Goal: Task Accomplishment & Management: Manage account settings

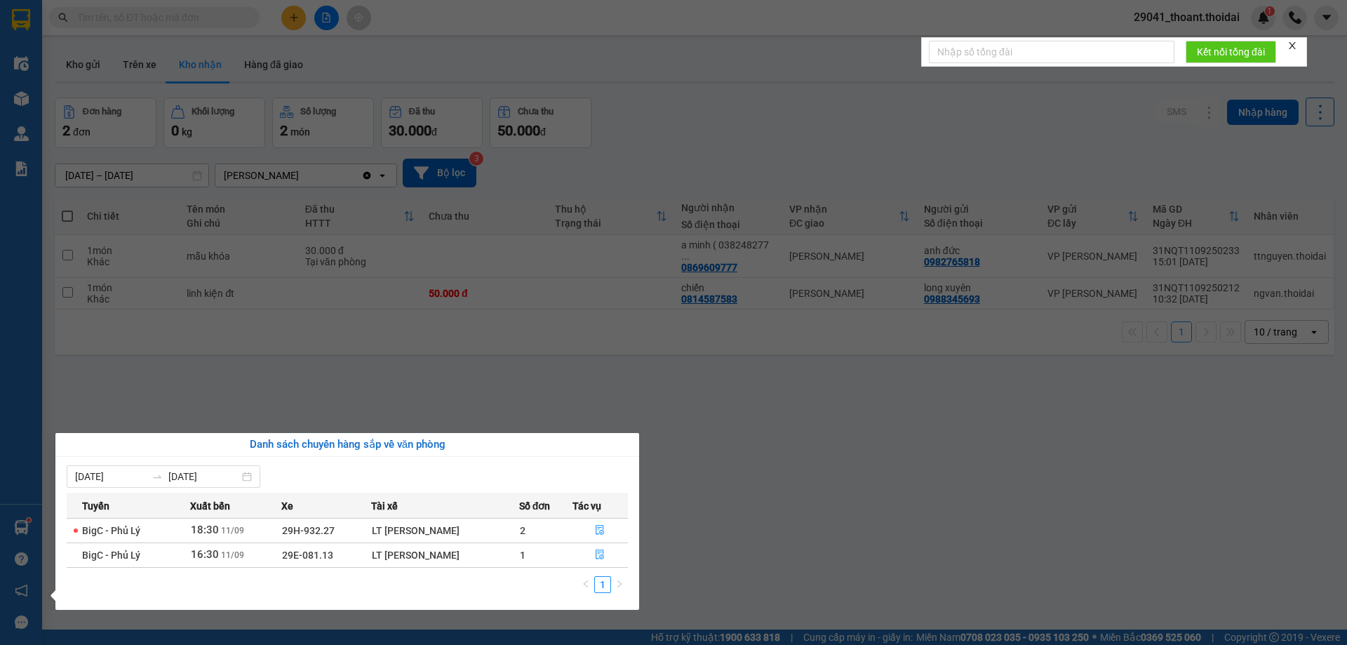
click at [874, 492] on section "Kết quả tìm kiếm ( 0 ) Bộ lọc No Data 29041_thoant.thoidai 1 Điều hành xe Kho h…" at bounding box center [673, 322] width 1347 height 645
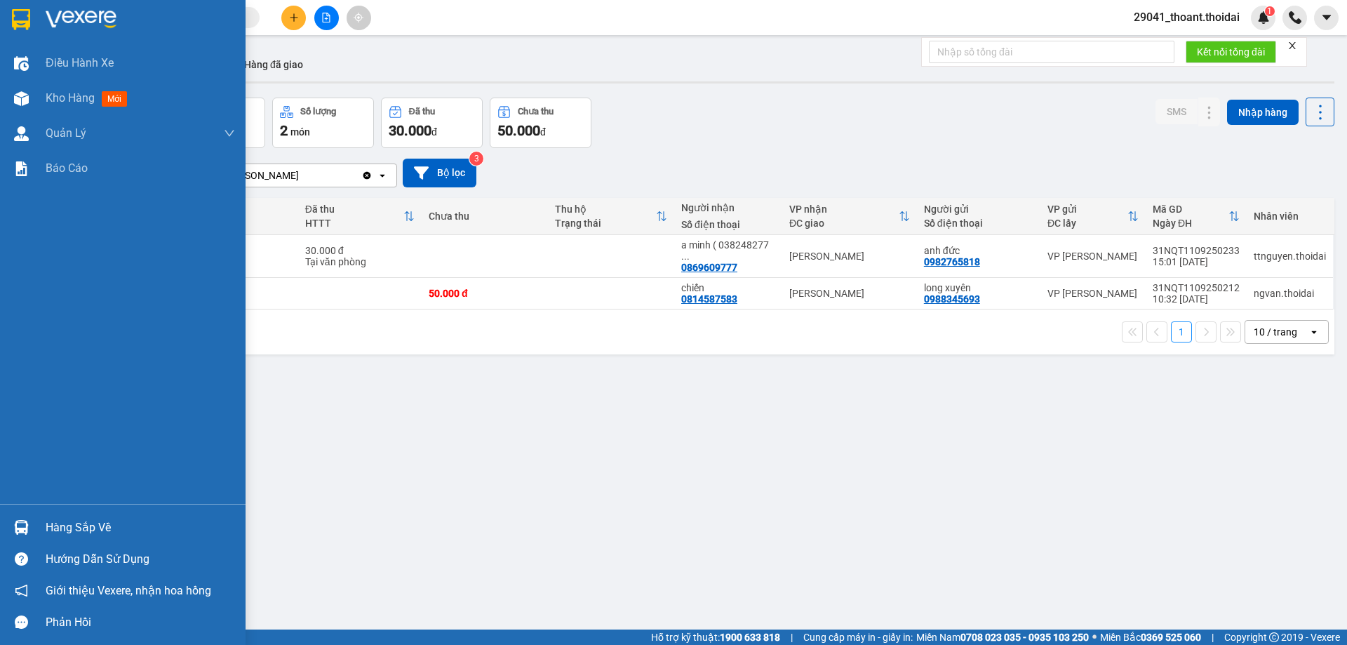
click at [16, 522] on img at bounding box center [21, 527] width 15 height 15
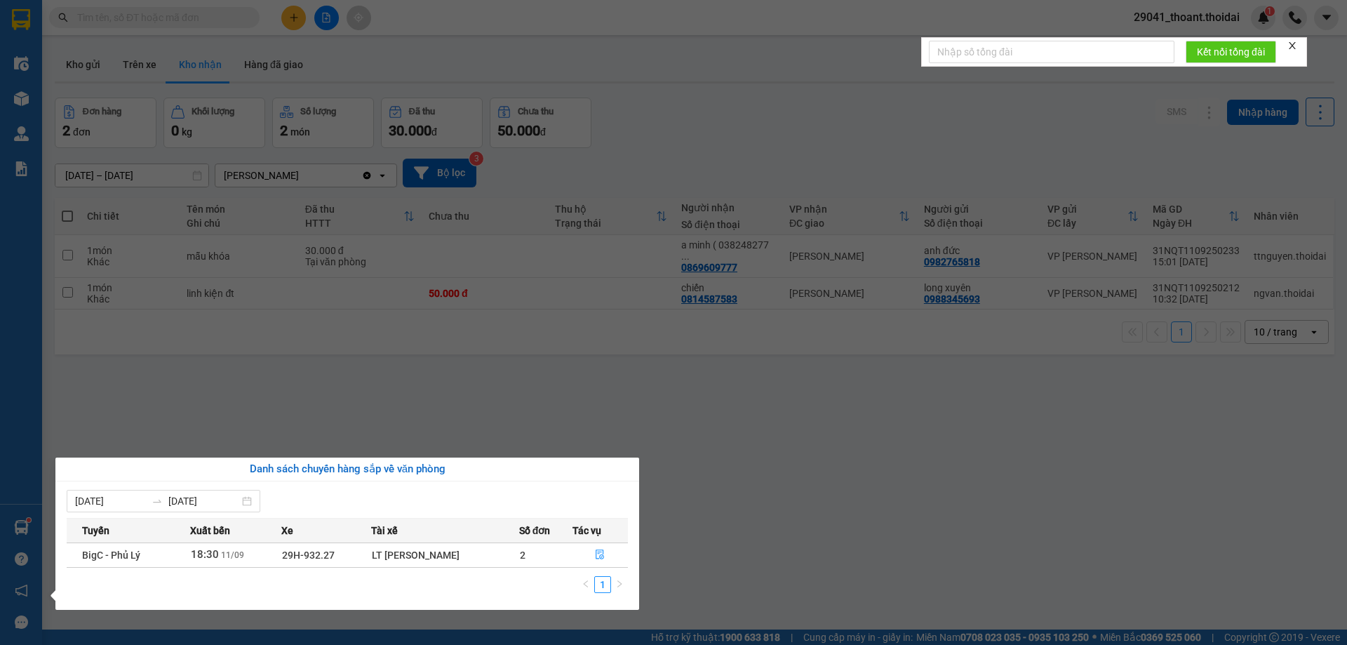
click at [710, 494] on section "Kết quả tìm kiếm ( 0 ) Bộ lọc No Data 29041_thoant.thoidai 1 Điều hành xe Kho h…" at bounding box center [673, 322] width 1347 height 645
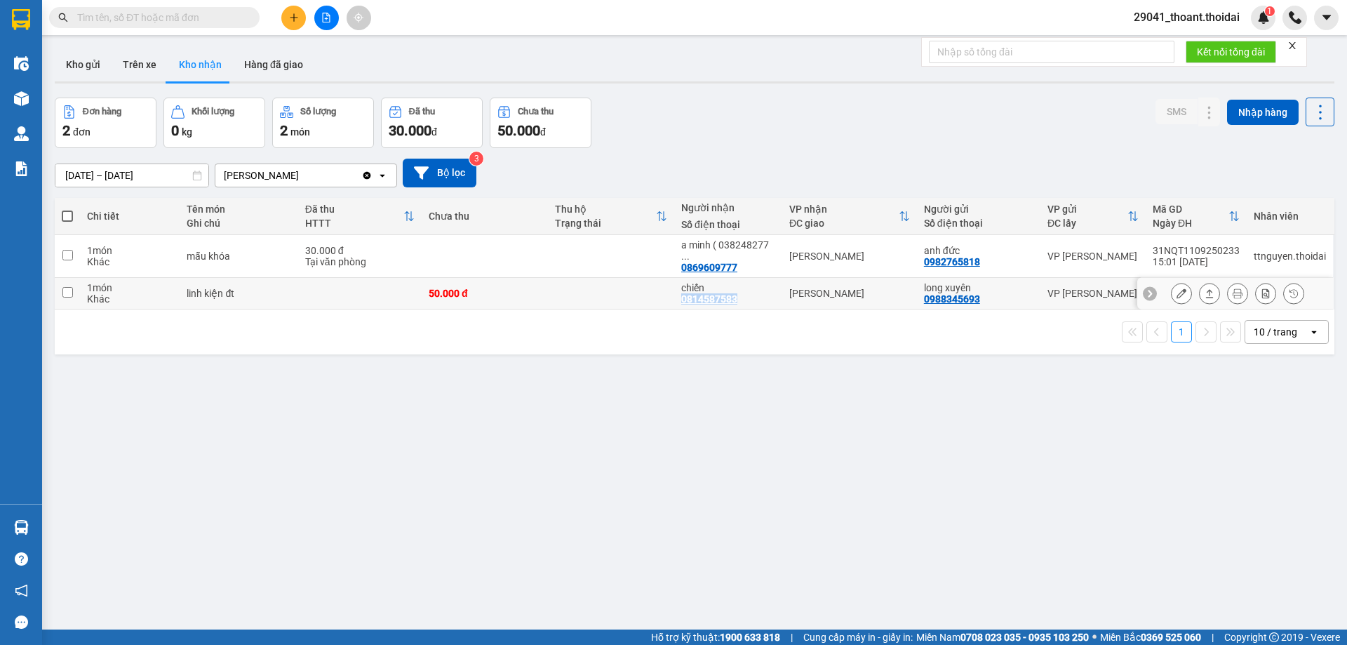
drag, startPoint x: 674, startPoint y: 288, endPoint x: 748, endPoint y: 290, distance: 73.7
click at [748, 290] on td "chiến 0814587583" at bounding box center [728, 294] width 108 height 32
checkbox input "true"
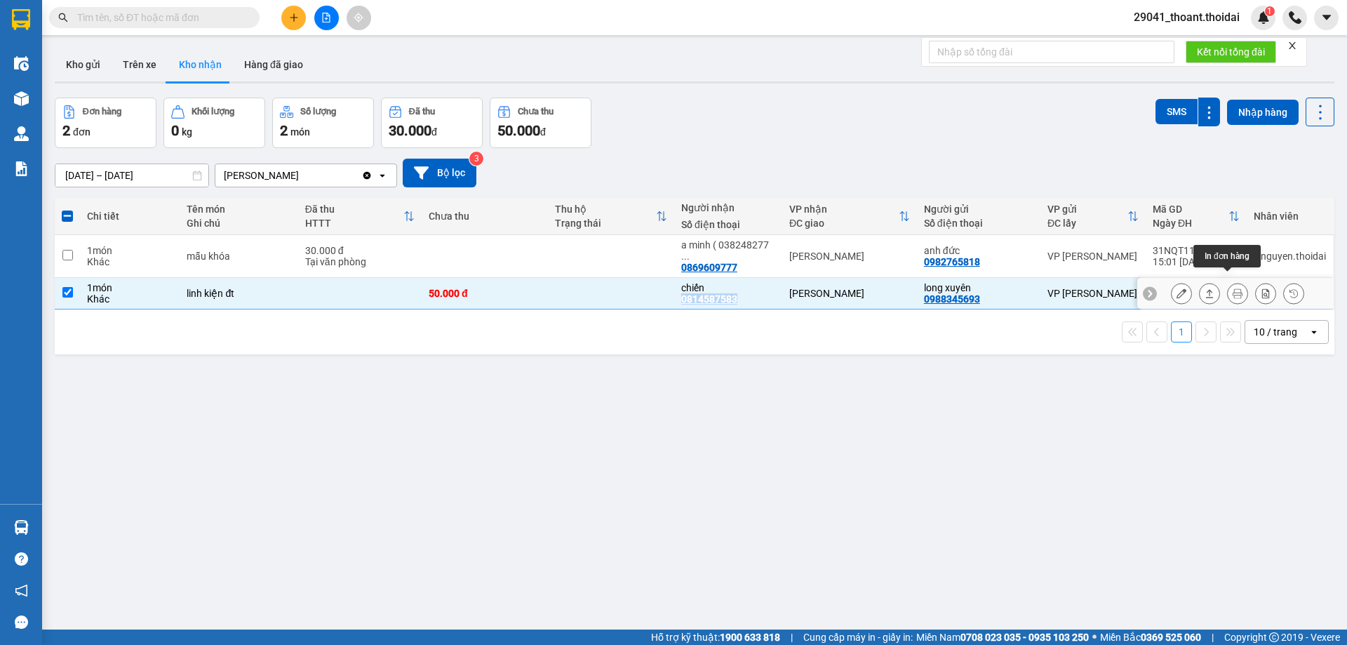
click at [1232, 288] on icon at bounding box center [1237, 293] width 10 height 10
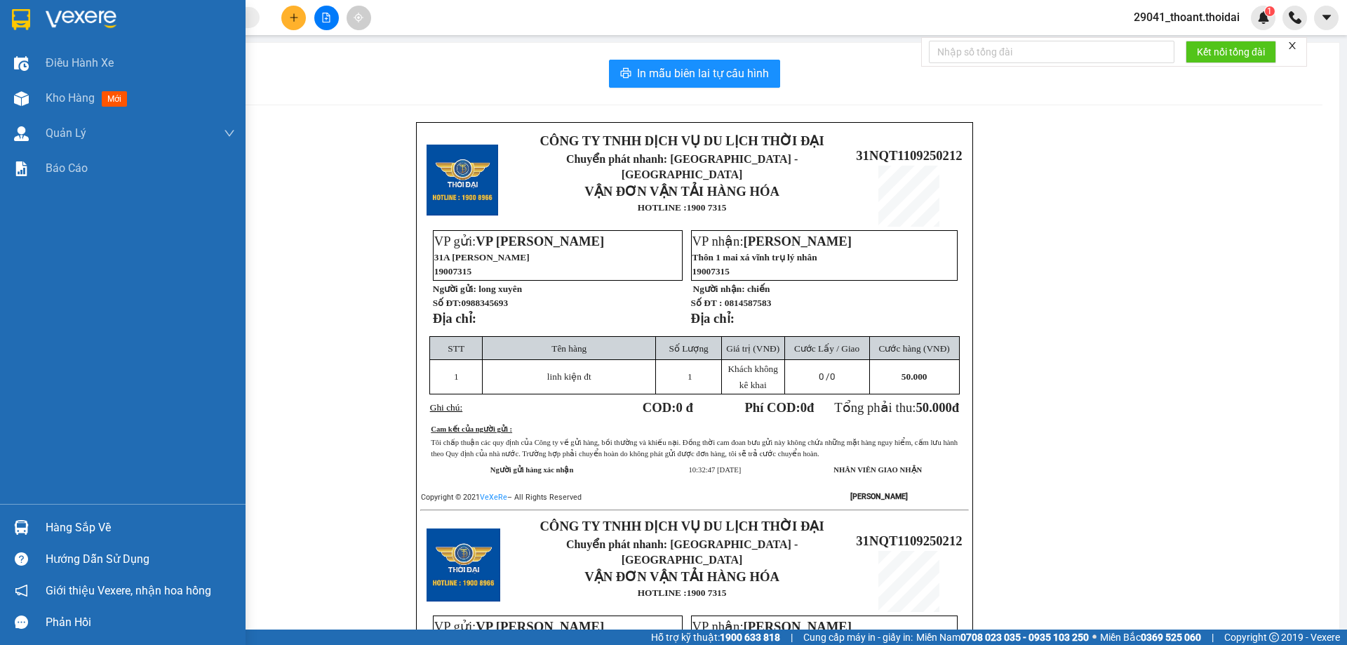
click at [30, 25] on img at bounding box center [21, 19] width 18 height 21
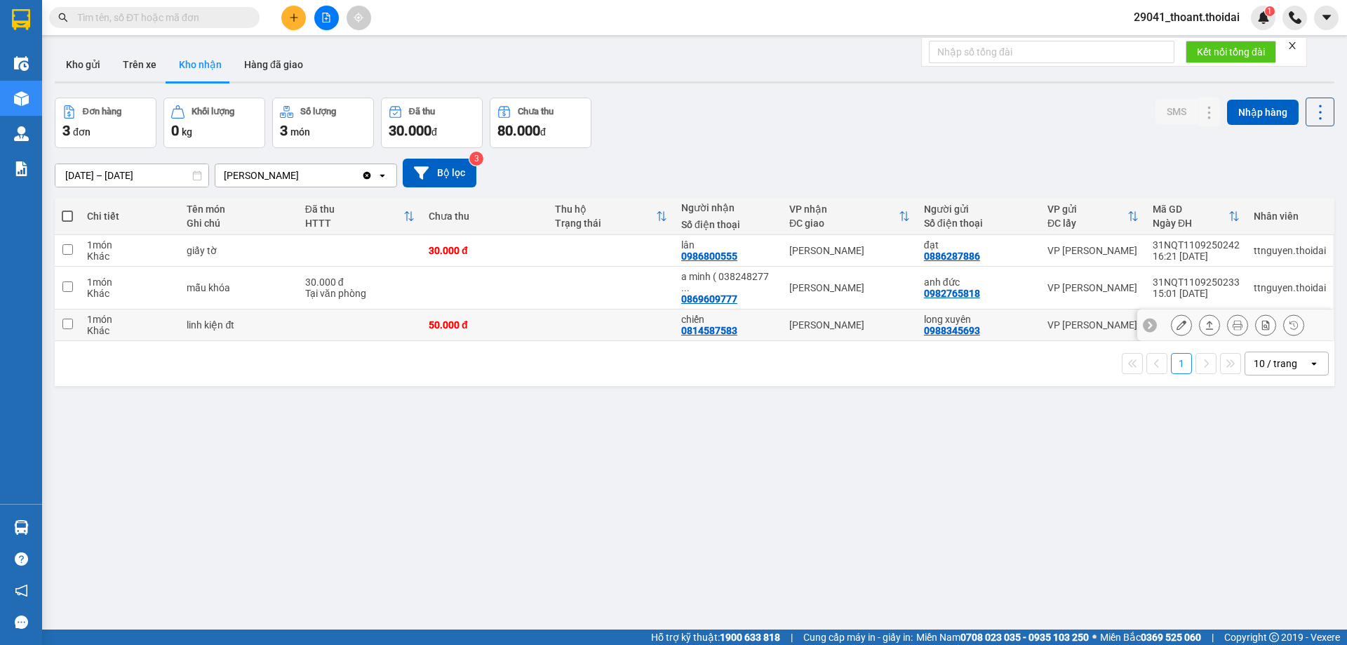
click at [1176, 320] on icon at bounding box center [1181, 325] width 10 height 10
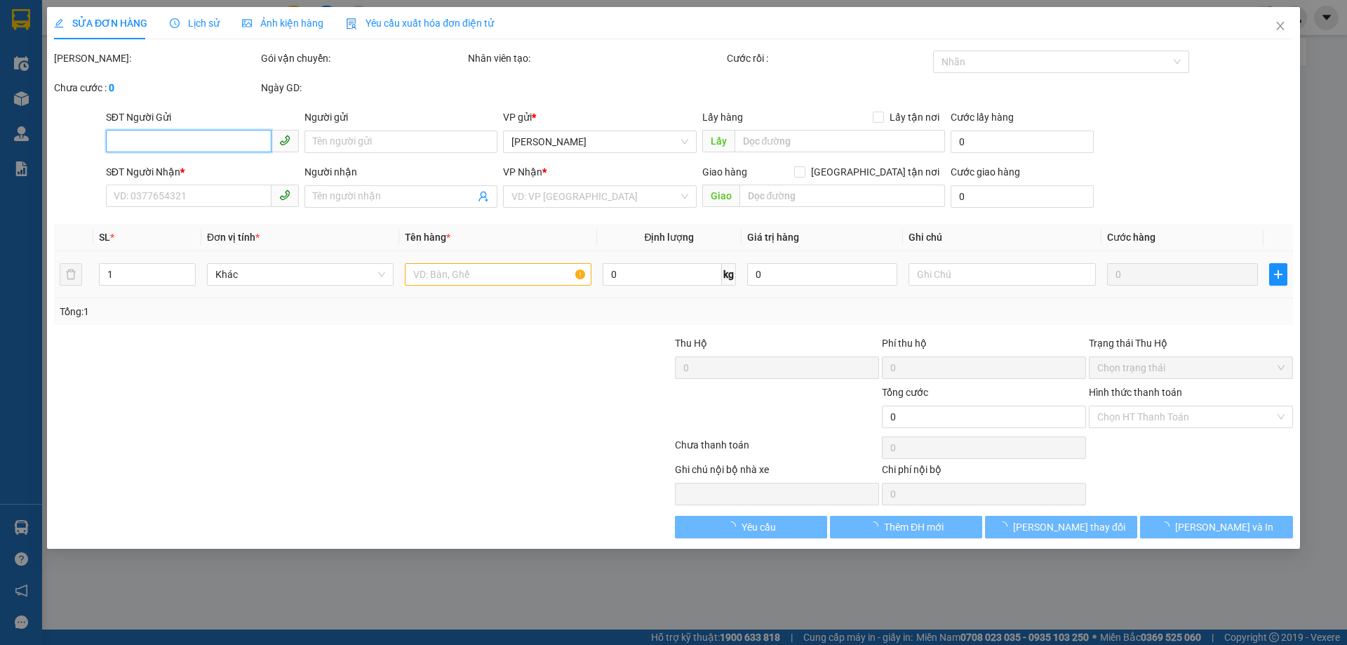
type input "0988345693"
type input "long xuyên"
type input "0814587583"
type input "chiến"
type input "50.000"
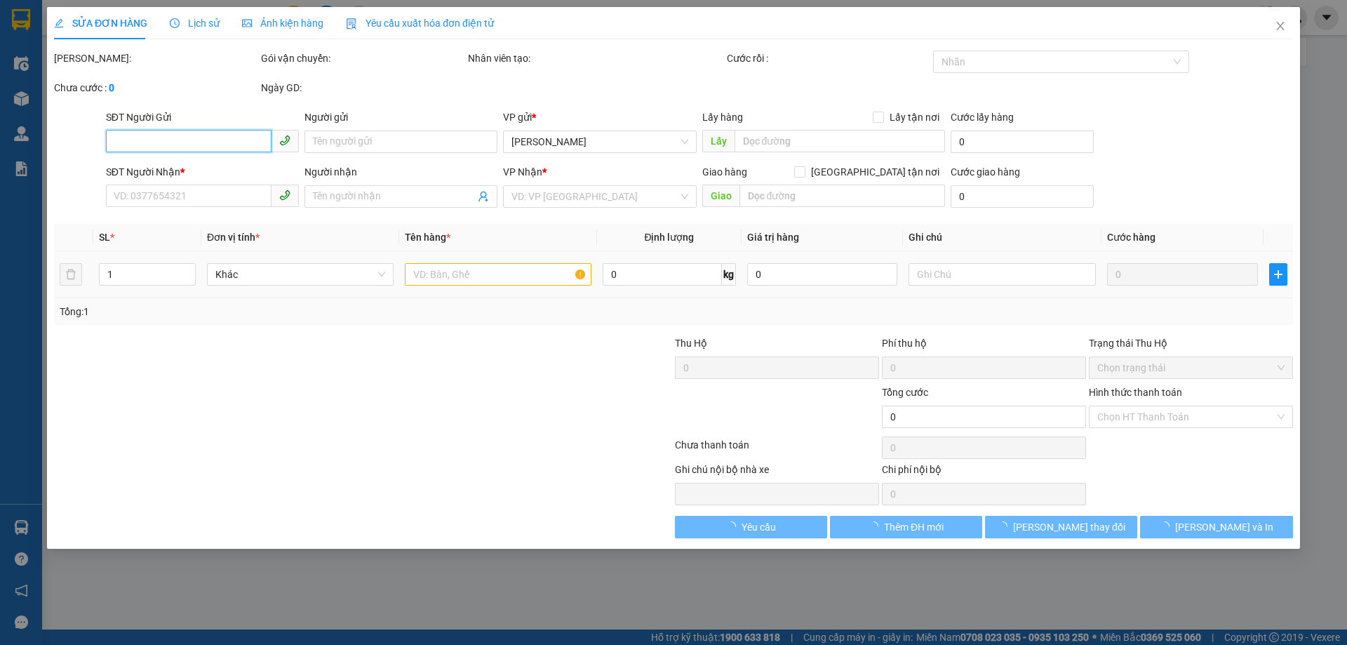
type input "50.000"
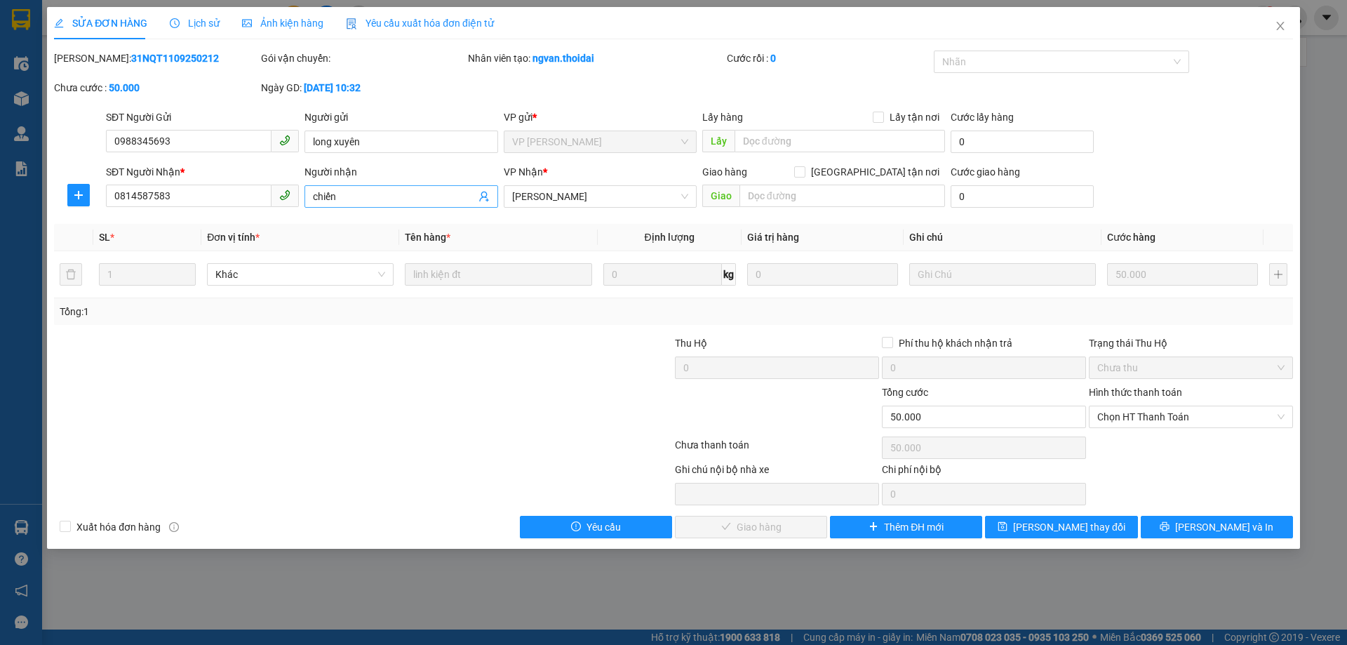
click at [370, 199] on input "chiến" at bounding box center [394, 196] width 162 height 15
click at [365, 194] on input "chiến ( [PERSON_NAME] đã trả hàng, mai kh ra lấy thêm đơn sẽ trả" at bounding box center [394, 196] width 162 height 15
type input "chiến ( [PERSON_NAME] đã trả hàng, mai 12/9 kh ra lấy thêm đơn sẽ trả"
click at [1075, 525] on span "[PERSON_NAME] thay đổi" at bounding box center [1069, 526] width 112 height 15
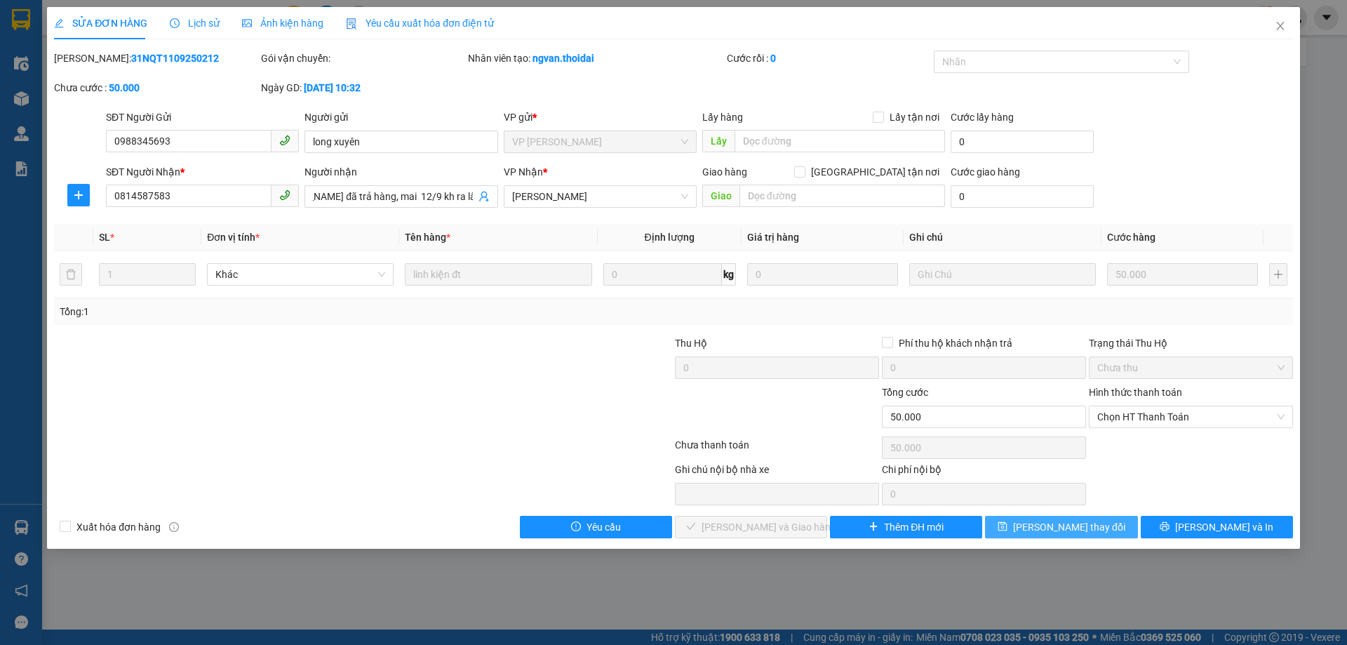
scroll to position [0, 0]
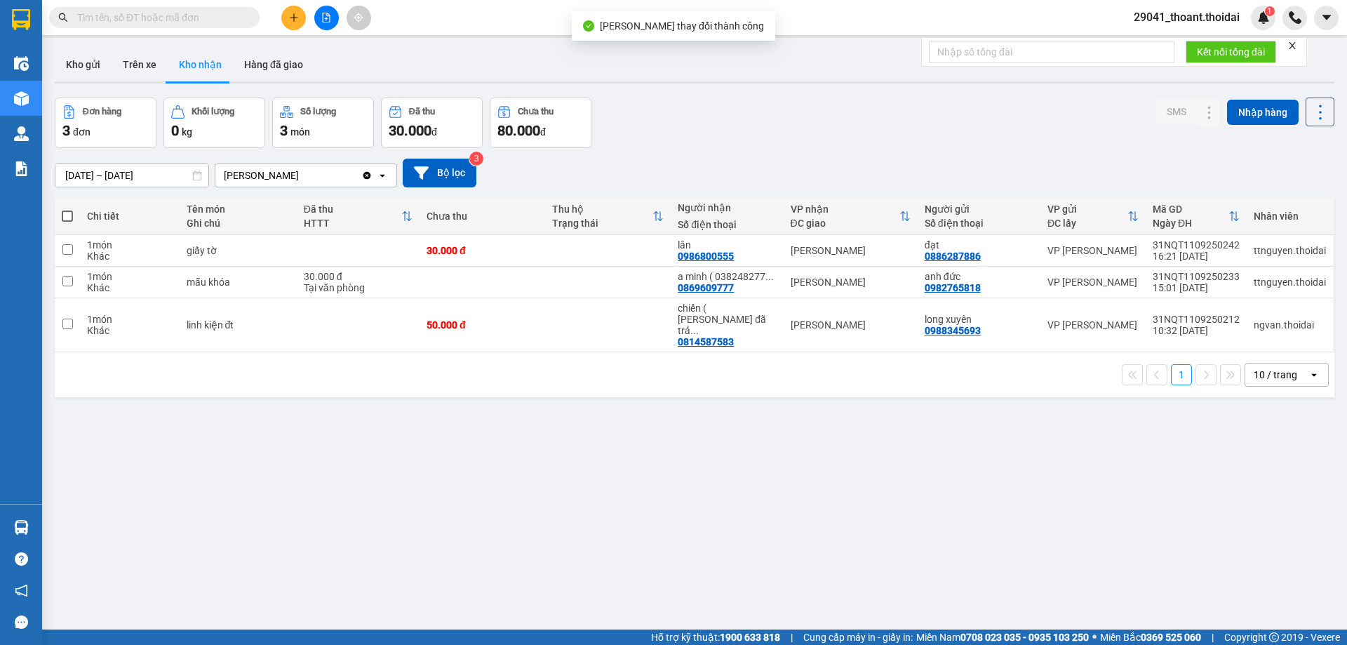
click at [913, 477] on div "ver 1.8.143 Kho gửi Trên xe Kho nhận Hàng đã giao Đơn hàng 3 đơn Khối lượng 0 k…" at bounding box center [694, 364] width 1291 height 645
